Goal: Task Accomplishment & Management: Complete application form

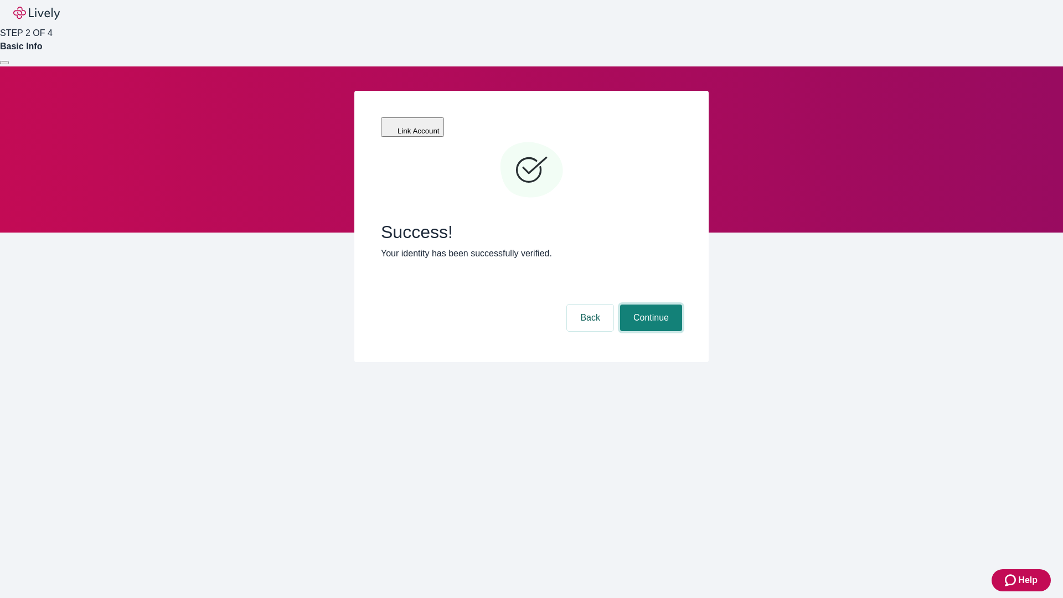
click at [650, 305] on button "Continue" at bounding box center [651, 318] width 62 height 27
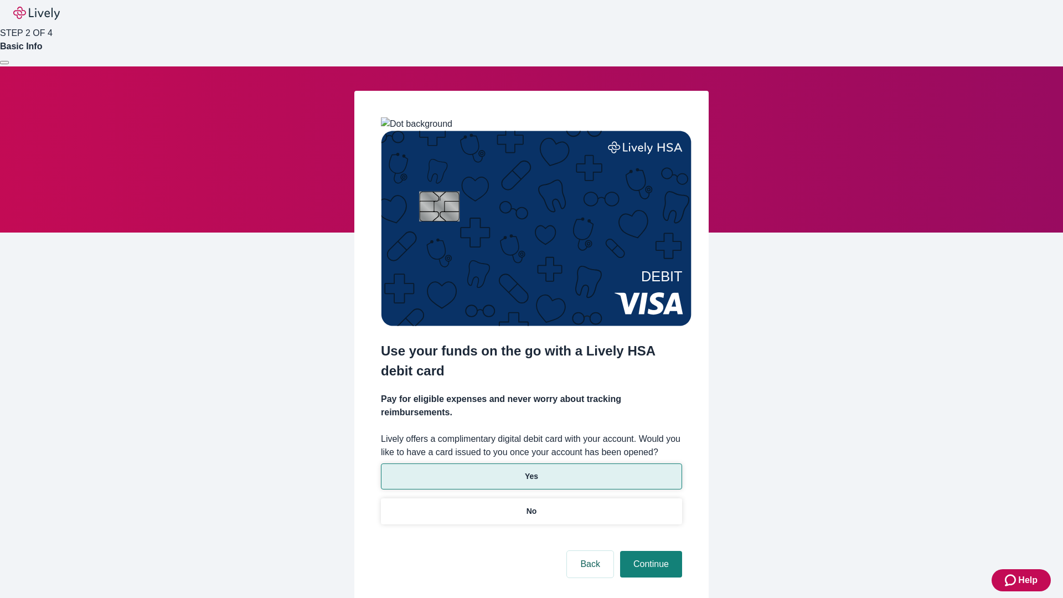
click at [531, 471] on p "Yes" at bounding box center [531, 477] width 13 height 12
click at [650, 551] on button "Continue" at bounding box center [651, 564] width 62 height 27
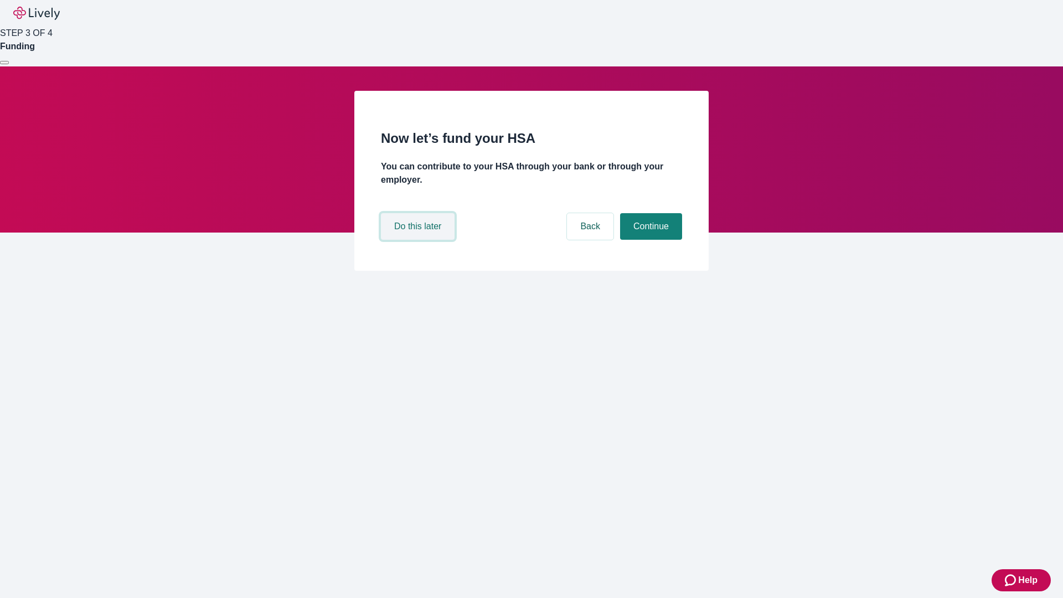
click at [419, 240] on button "Do this later" at bounding box center [418, 226] width 74 height 27
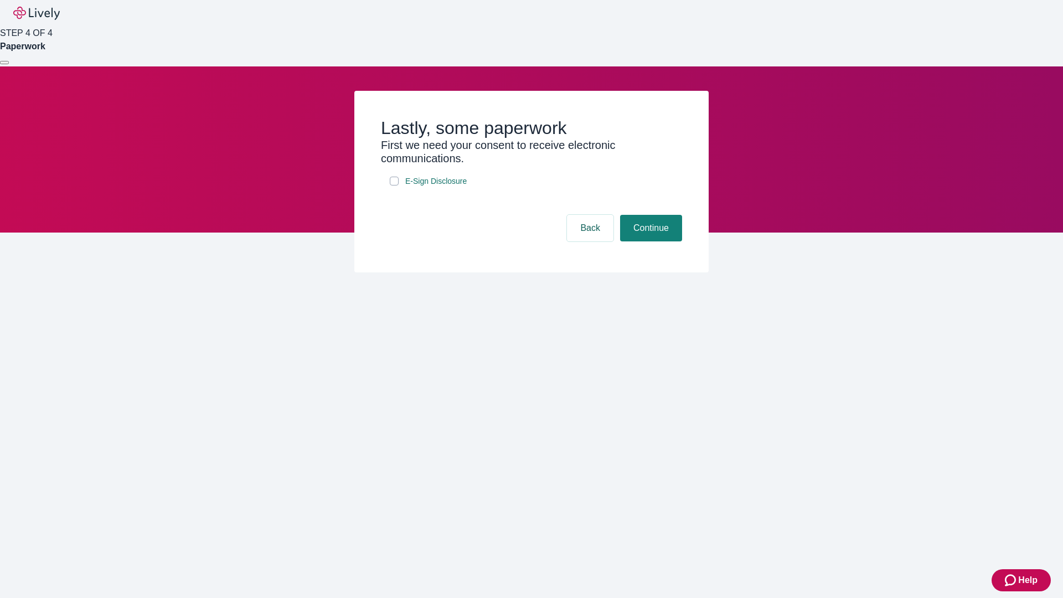
click at [394, 186] on input "E-Sign Disclosure" at bounding box center [394, 181] width 9 height 9
checkbox input "true"
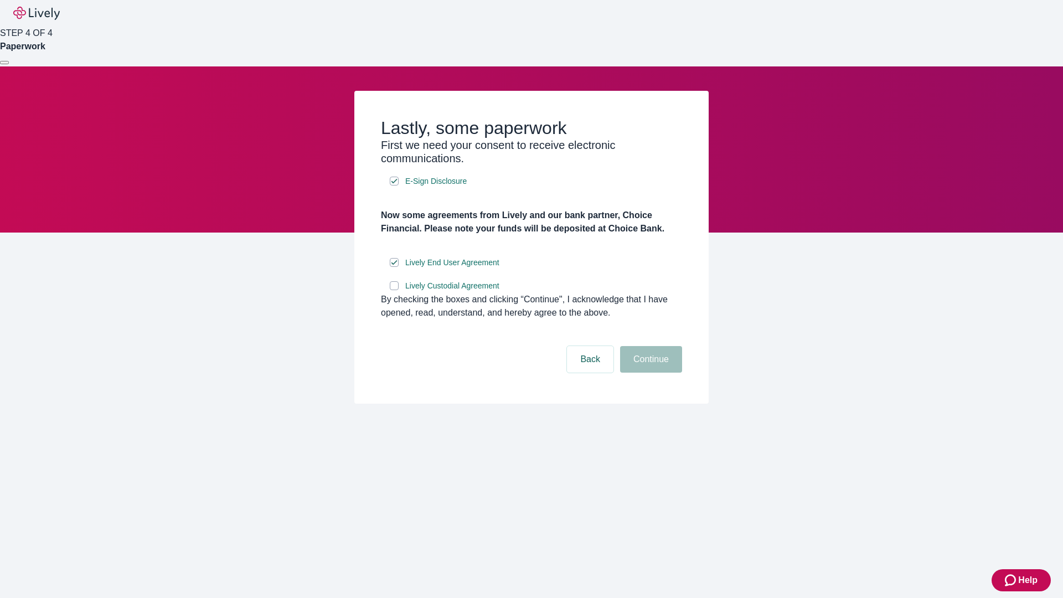
click at [394, 290] on input "Lively Custodial Agreement" at bounding box center [394, 285] width 9 height 9
checkbox input "true"
click at [650, 373] on button "Continue" at bounding box center [651, 359] width 62 height 27
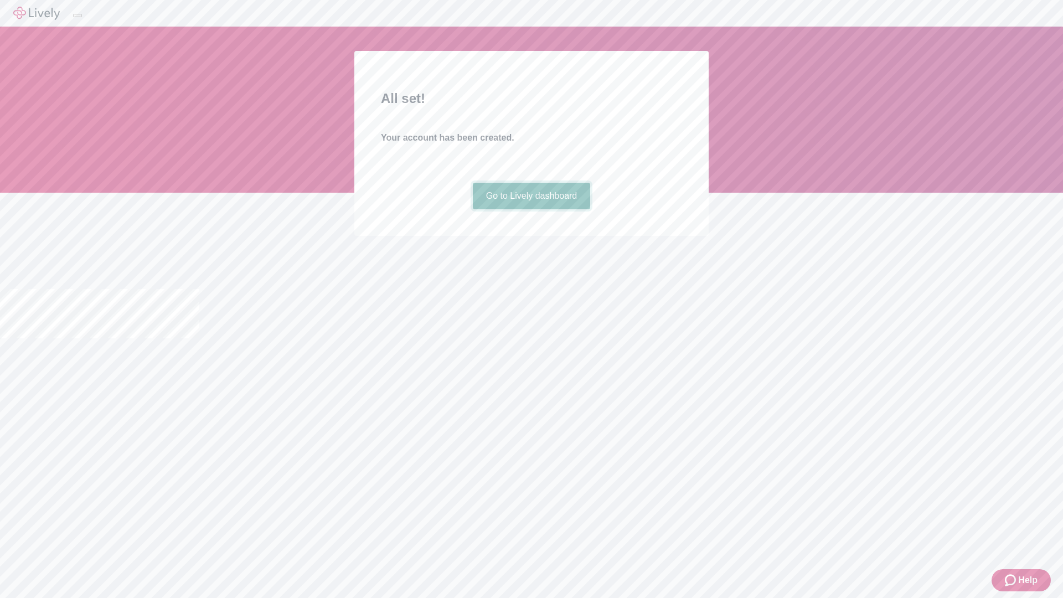
click at [531, 209] on link "Go to Lively dashboard" at bounding box center [532, 196] width 118 height 27
